Goal: Communication & Community: Participate in discussion

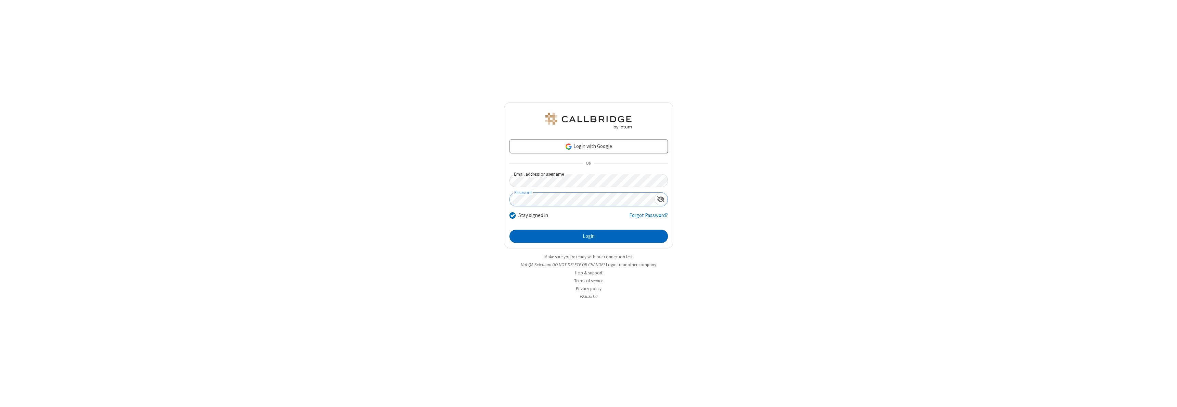
click at [588, 236] on button "Login" at bounding box center [588, 237] width 158 height 14
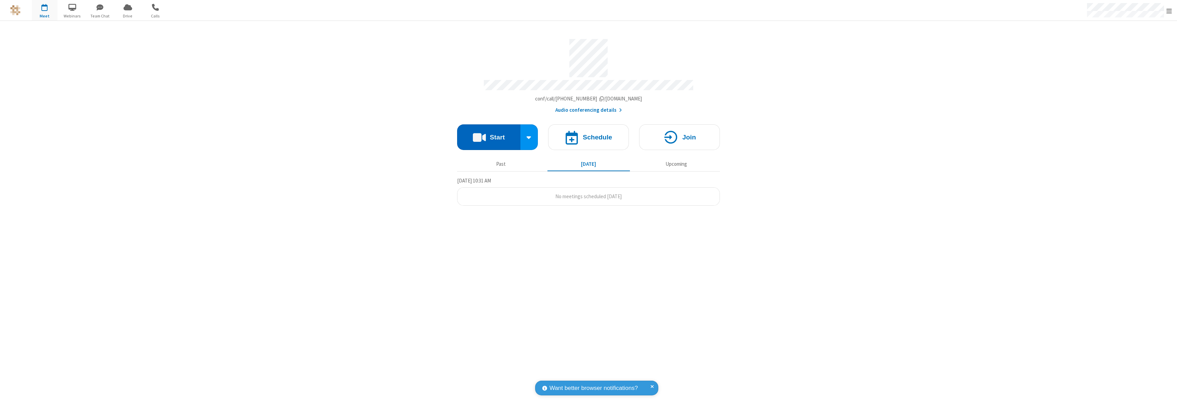
click at [489, 134] on button "Start" at bounding box center [488, 138] width 63 height 26
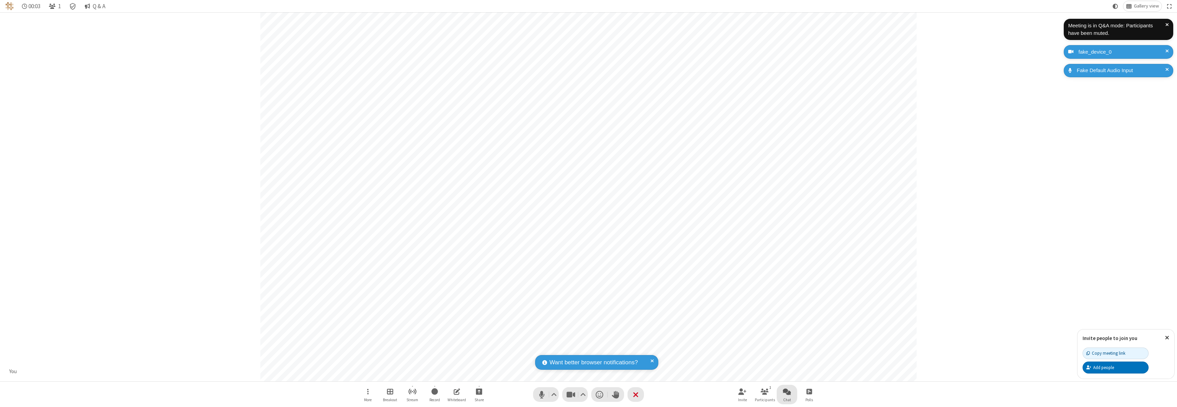
click at [787, 392] on span "Open chat" at bounding box center [787, 392] width 8 height 9
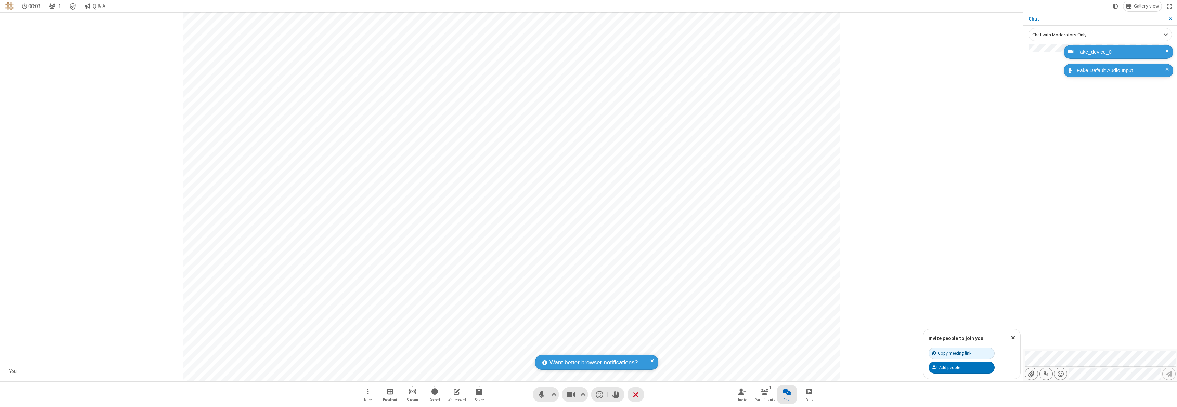
type input "C:\fakepath\doc_test.docx"
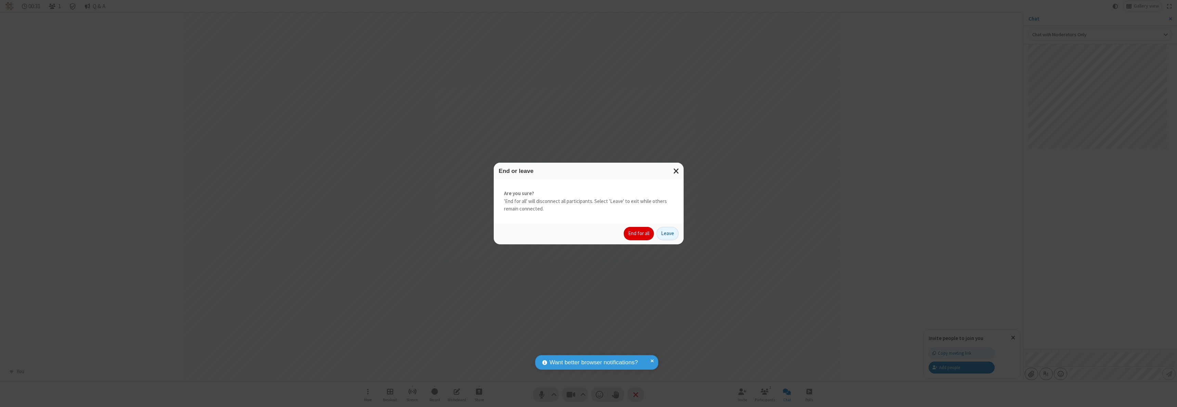
click at [639, 234] on button "End for all" at bounding box center [639, 234] width 30 height 14
